Goal: Transaction & Acquisition: Purchase product/service

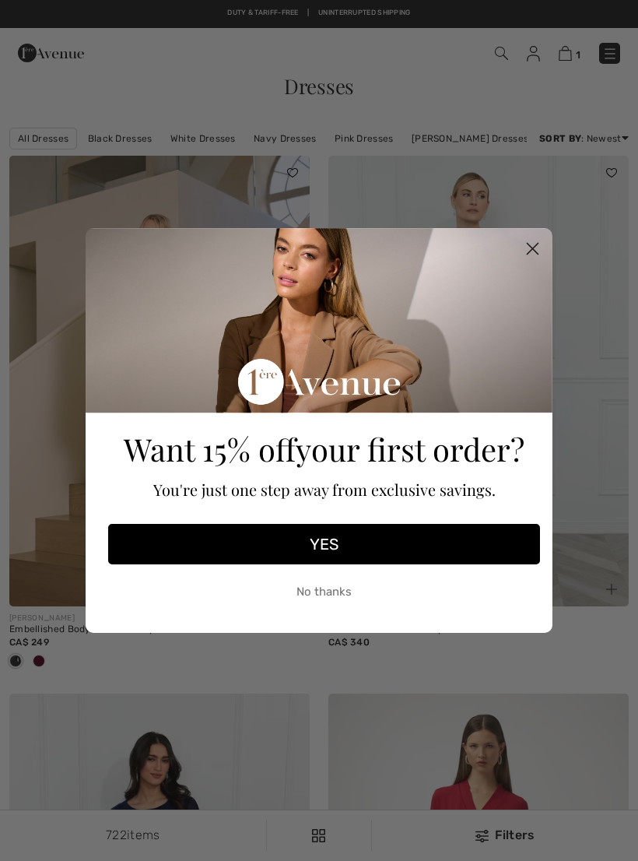
checkbox input "true"
click at [530, 253] on circle "Close dialog" at bounding box center [533, 249] width 26 height 26
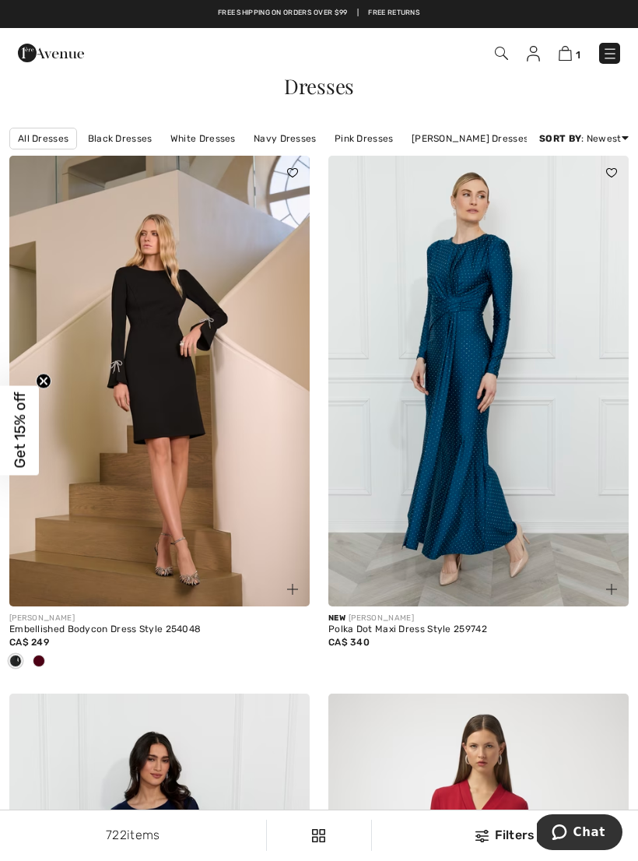
click at [593, 185] on link "Price: Low to High" at bounding box center [567, 180] width 100 height 23
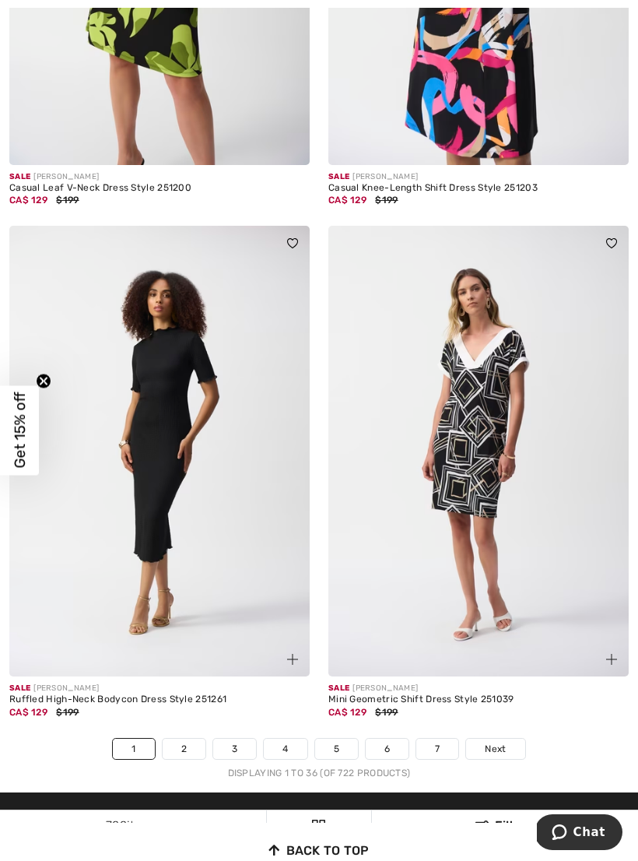
scroll to position [9097, 0]
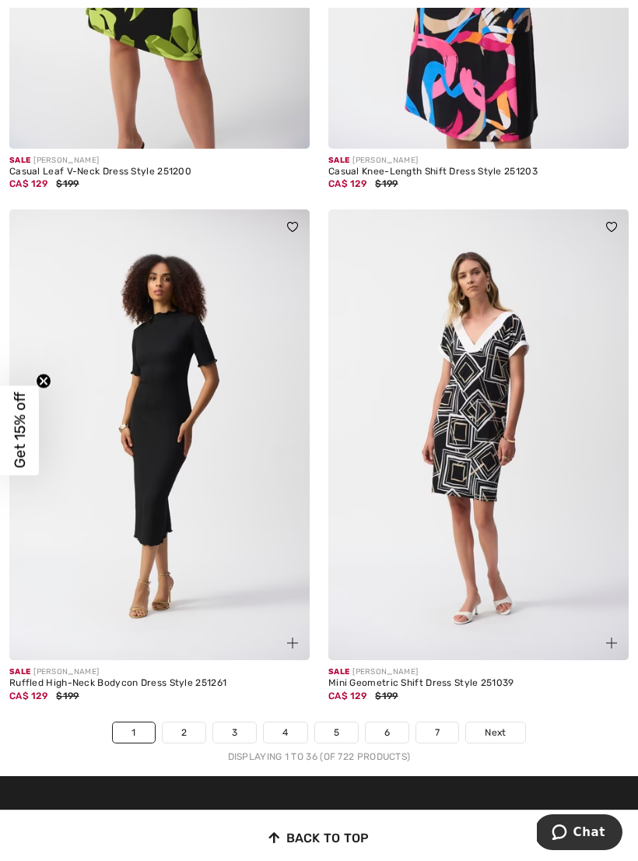
click at [193, 723] on link "2" at bounding box center [184, 733] width 43 height 20
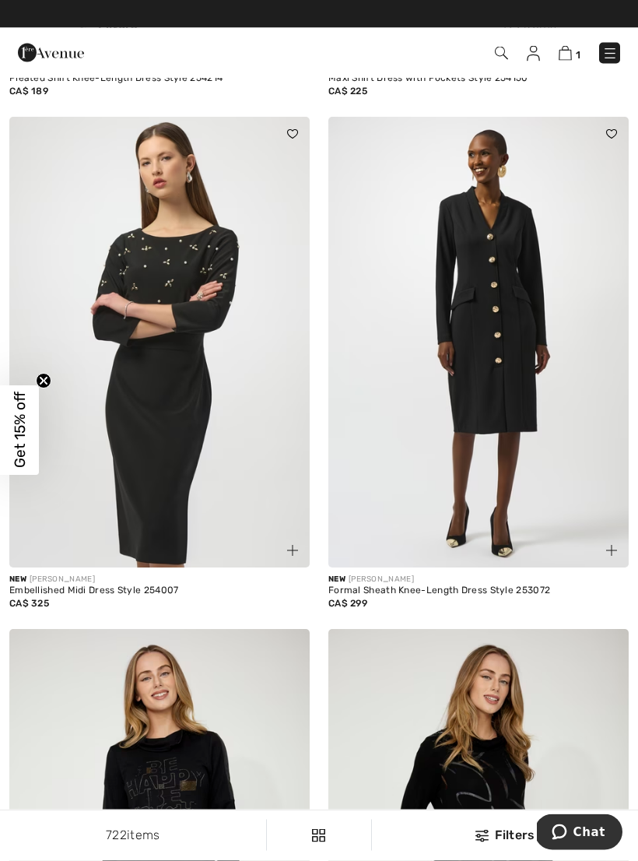
scroll to position [540, 0]
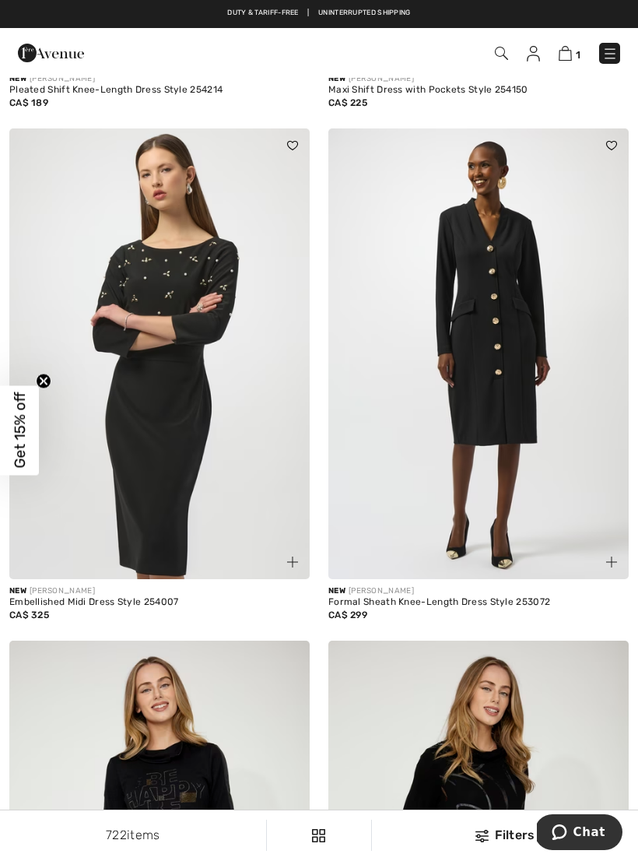
click at [572, 44] on link "1" at bounding box center [570, 53] width 22 height 19
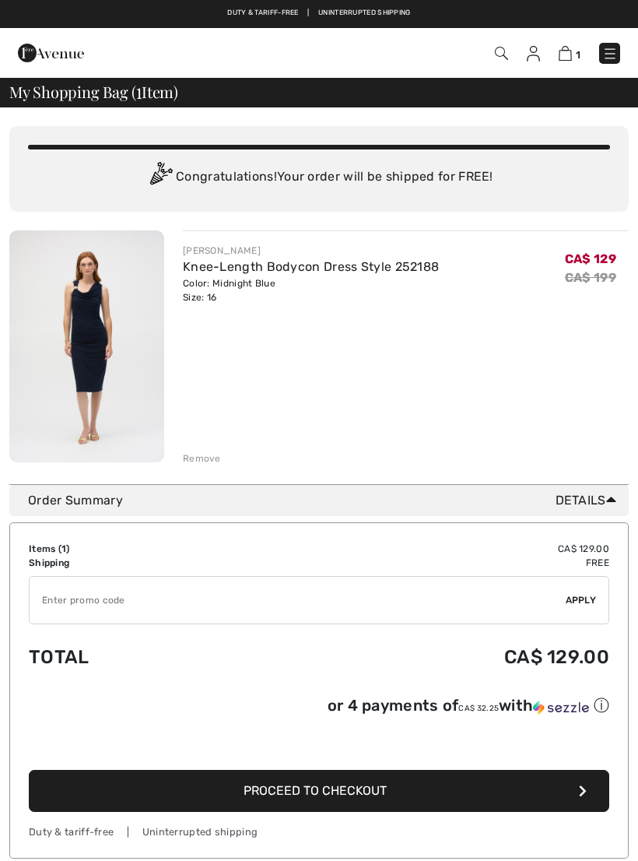
click at [636, 506] on div "You are only CA$ 0.00 away from FREE SHIPPING! Continue Shopping > Congratulati…" at bounding box center [319, 662] width 638 height 1110
